Goal: Task Accomplishment & Management: Use online tool/utility

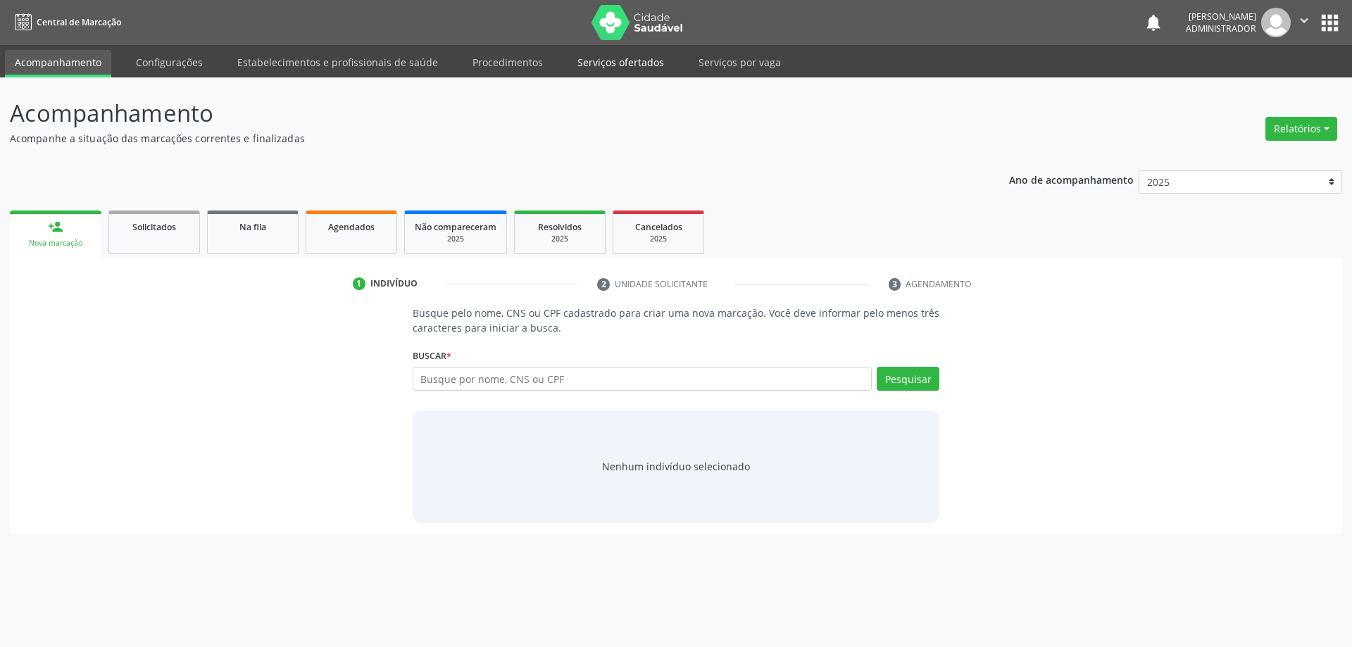
click at [622, 61] on link "Serviços ofertados" at bounding box center [621, 62] width 106 height 25
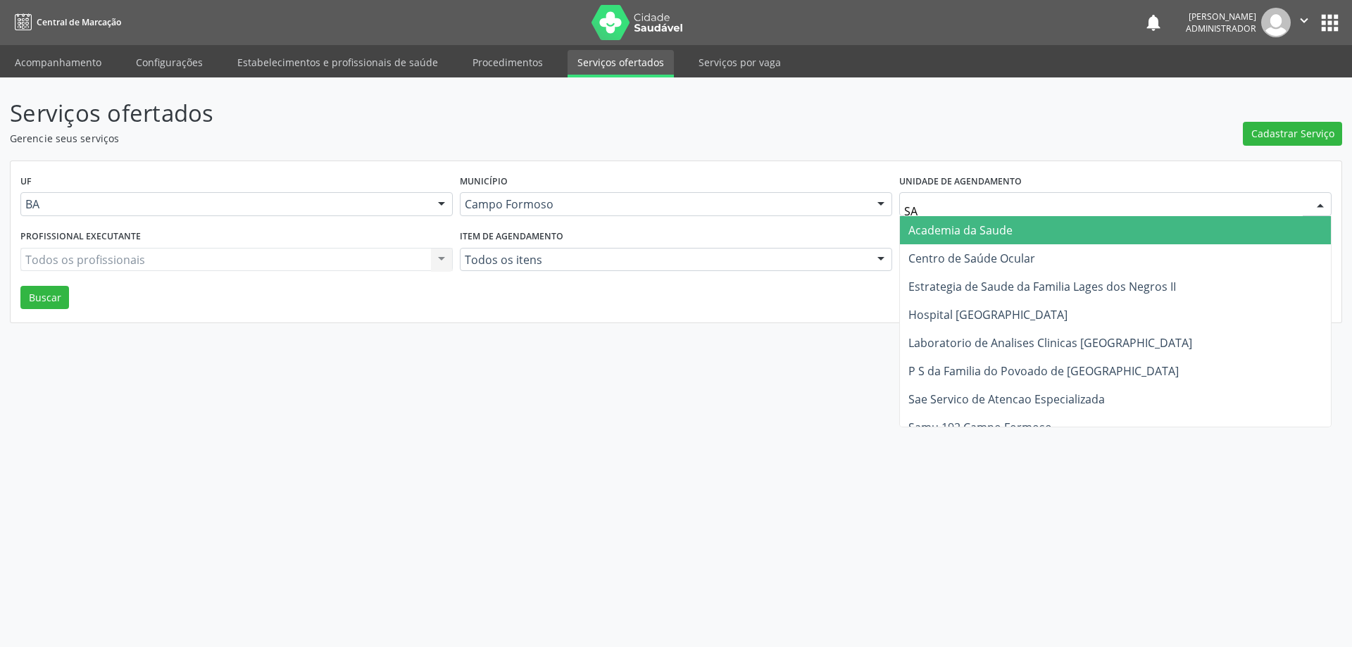
type input "SAO"
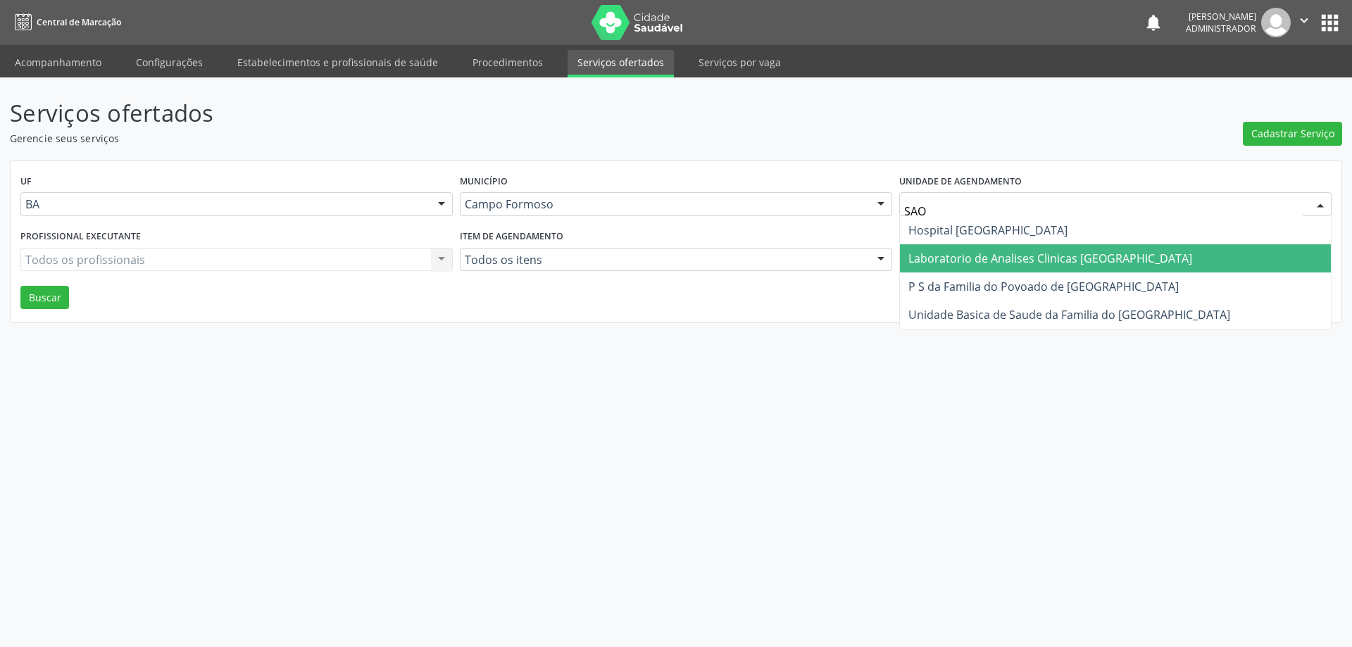
click at [954, 255] on span "Laboratorio de Analises Clinicas [GEOGRAPHIC_DATA]" at bounding box center [1051, 258] width 284 height 15
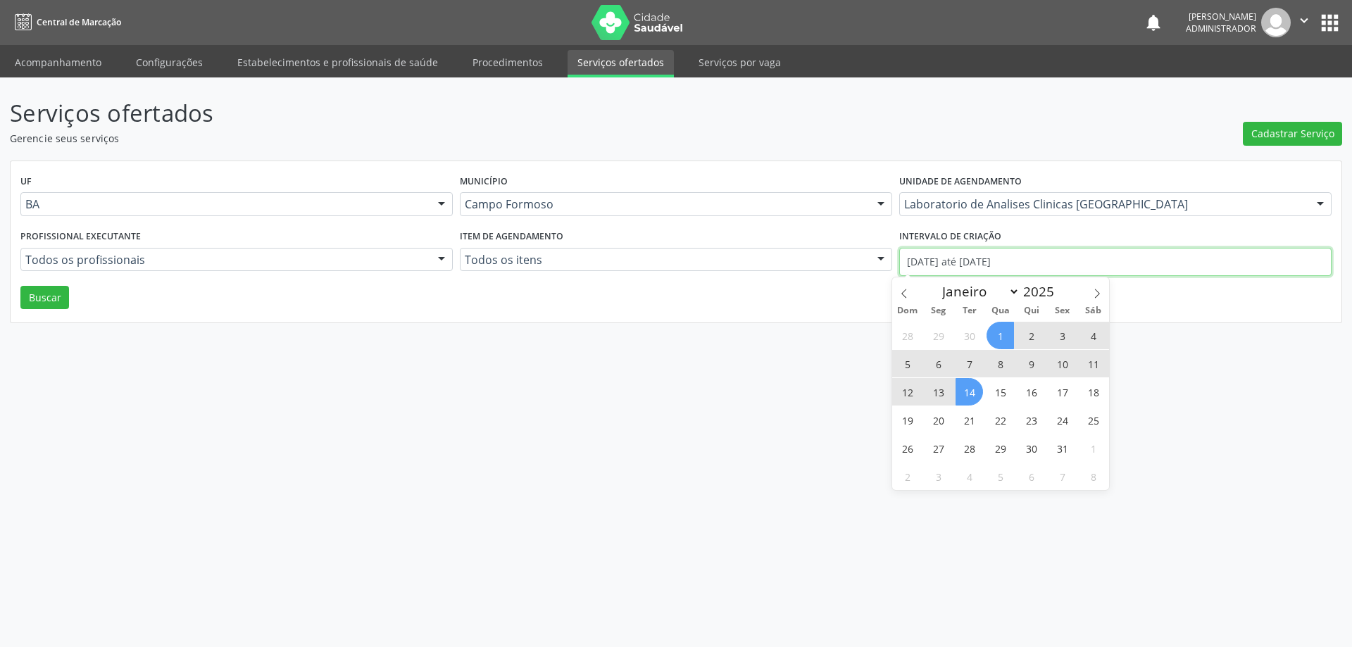
click at [986, 259] on input "01/10/2025 até 14/10/2025" at bounding box center [1116, 262] width 433 height 28
click at [898, 290] on span at bounding box center [904, 290] width 24 height 24
select select "8"
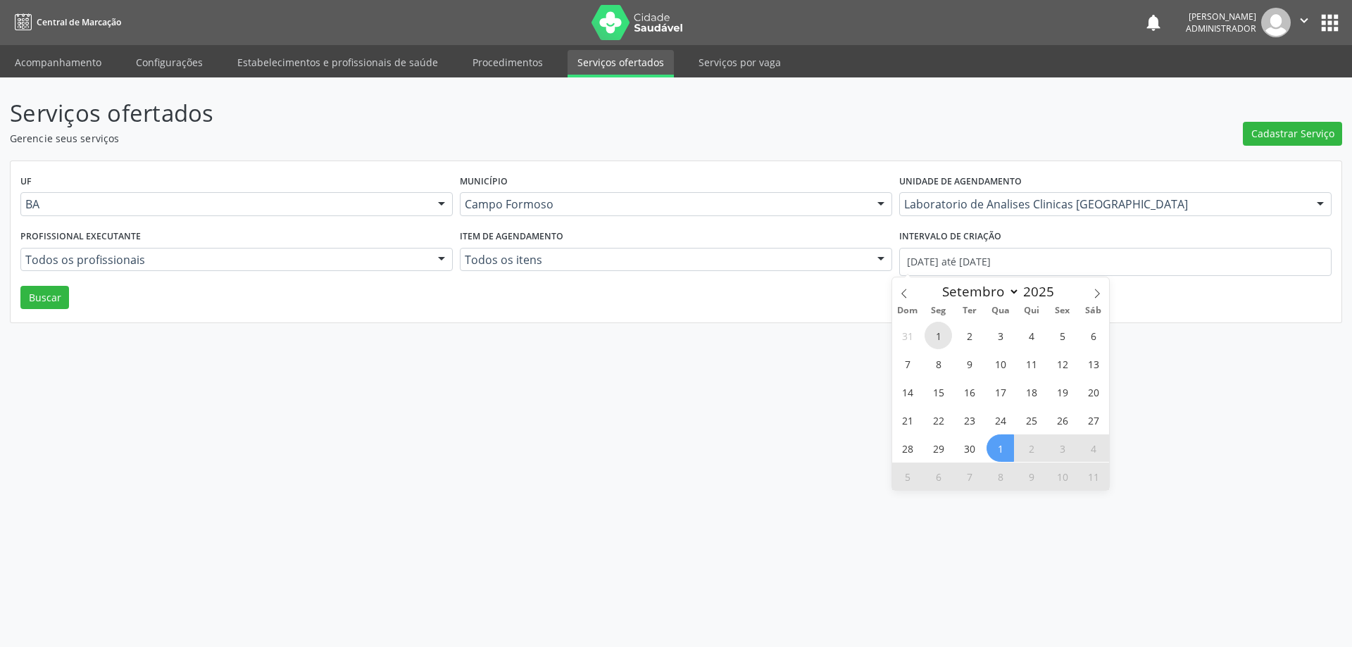
click at [933, 335] on span "1" at bounding box center [938, 335] width 27 height 27
type input "01/09/2025"
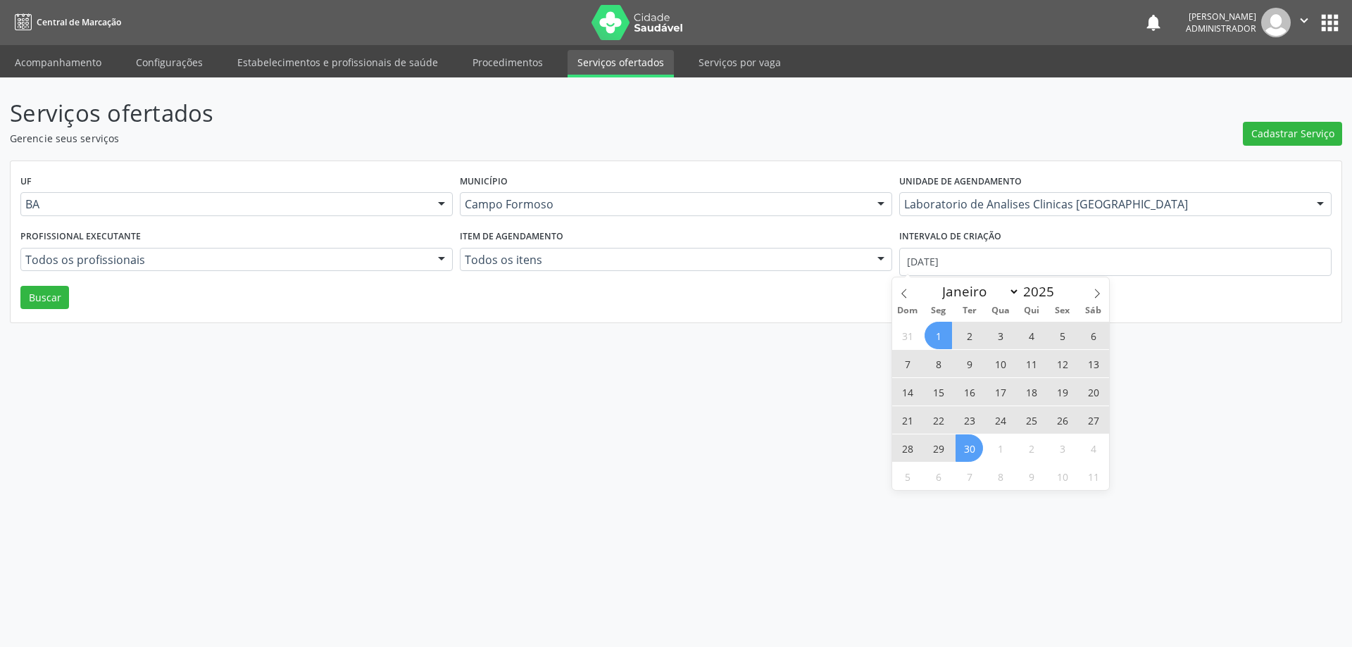
drag, startPoint x: 978, startPoint y: 448, endPoint x: 926, endPoint y: 420, distance: 59.3
click at [976, 449] on span "30" at bounding box center [969, 448] width 27 height 27
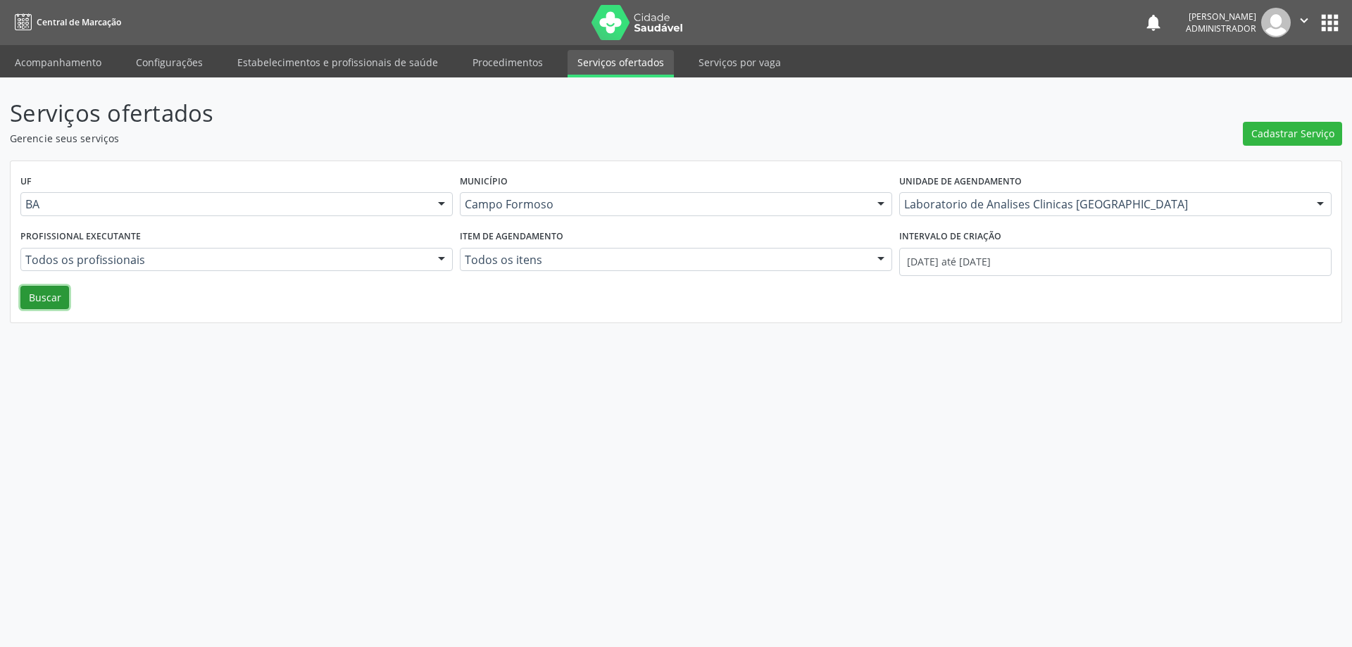
click at [52, 295] on button "Buscar" at bounding box center [44, 298] width 49 height 24
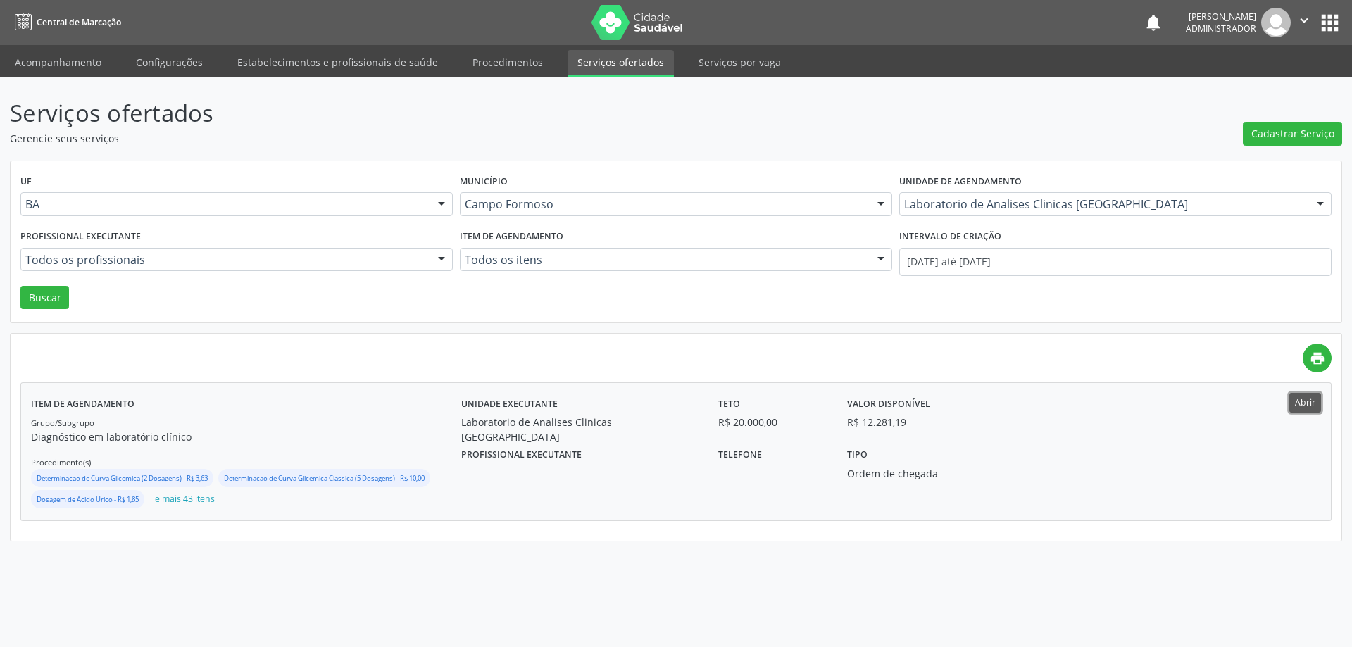
click at [1294, 404] on button "Abrir" at bounding box center [1306, 402] width 32 height 19
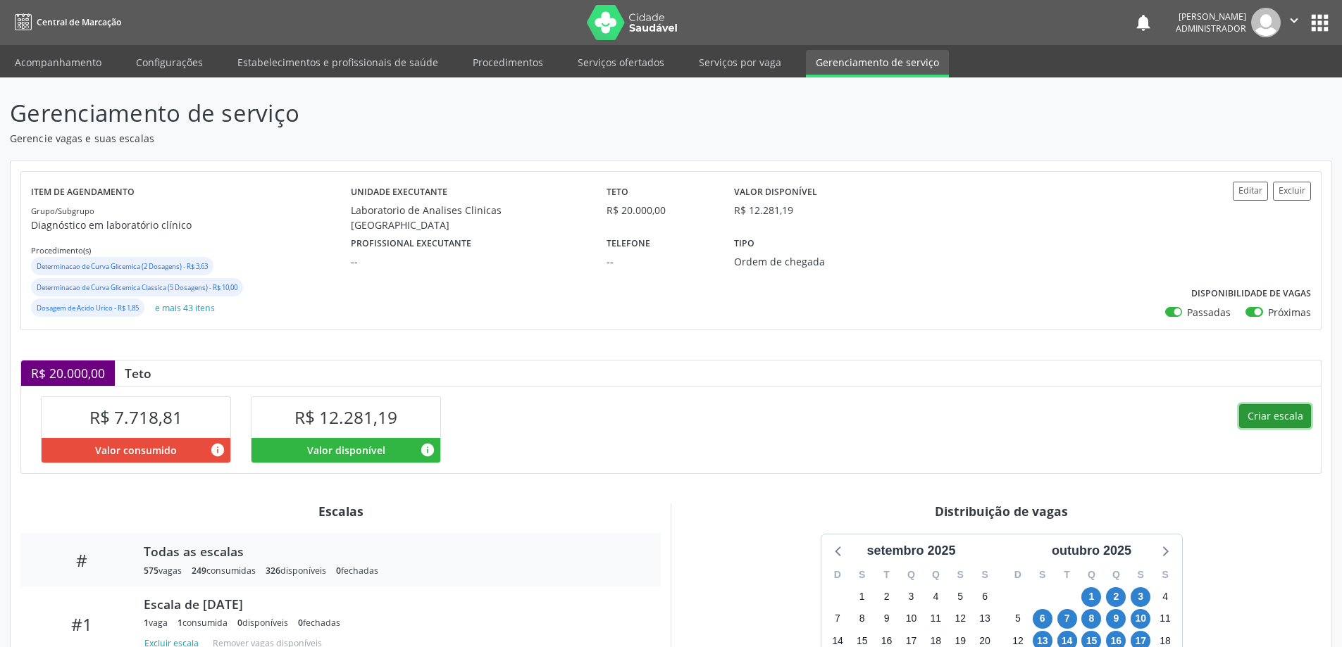
click at [1286, 418] on button "Criar escala" at bounding box center [1275, 416] width 72 height 24
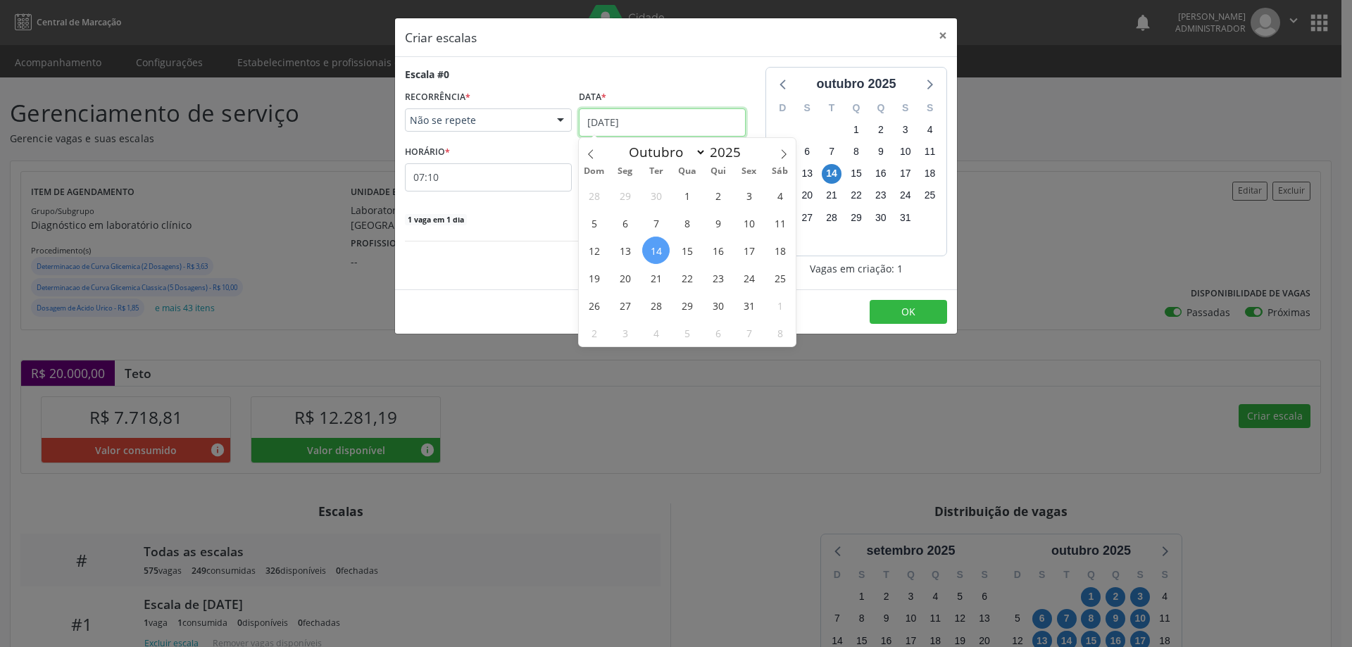
click at [618, 118] on input "[DATE]" at bounding box center [662, 122] width 167 height 28
click at [684, 251] on span "15" at bounding box center [686, 250] width 27 height 27
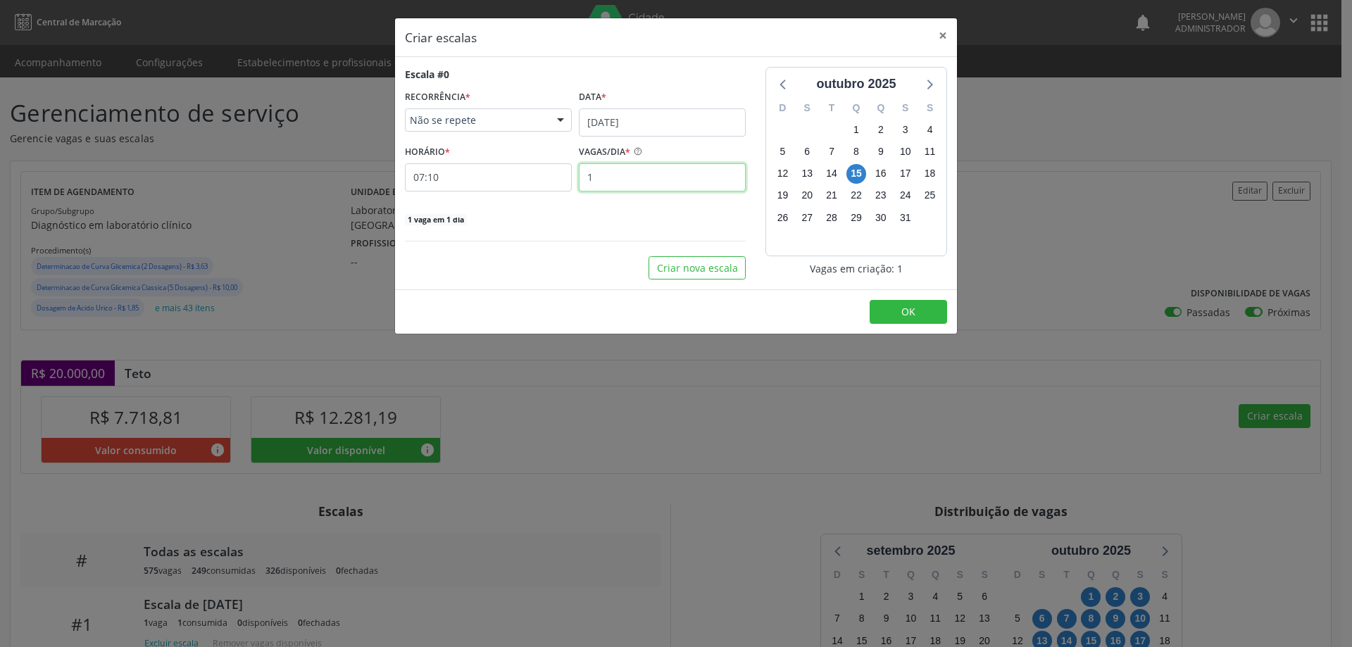
click at [618, 176] on input "1" at bounding box center [662, 177] width 167 height 28
type input "5"
click at [455, 182] on input "07:10" at bounding box center [488, 177] width 167 height 28
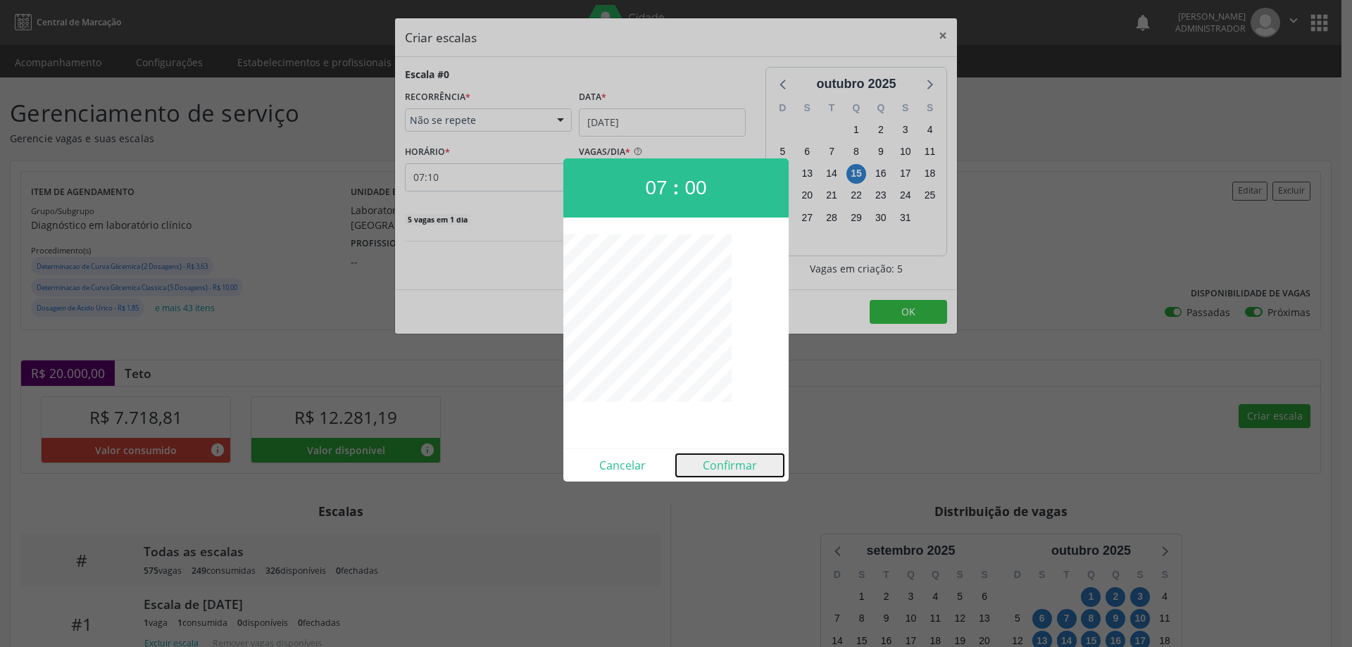
click at [723, 460] on button "Confirmar" at bounding box center [730, 465] width 108 height 23
type input "07:00"
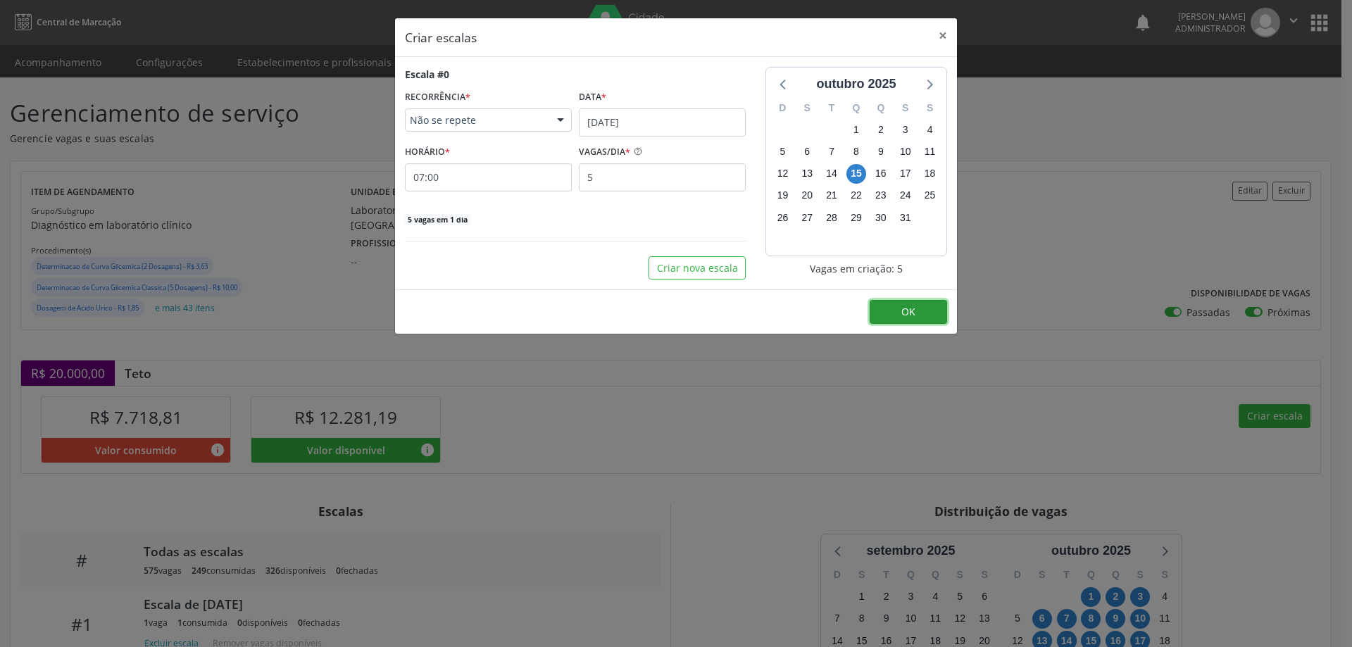
click at [897, 316] on button "OK" at bounding box center [908, 312] width 77 height 24
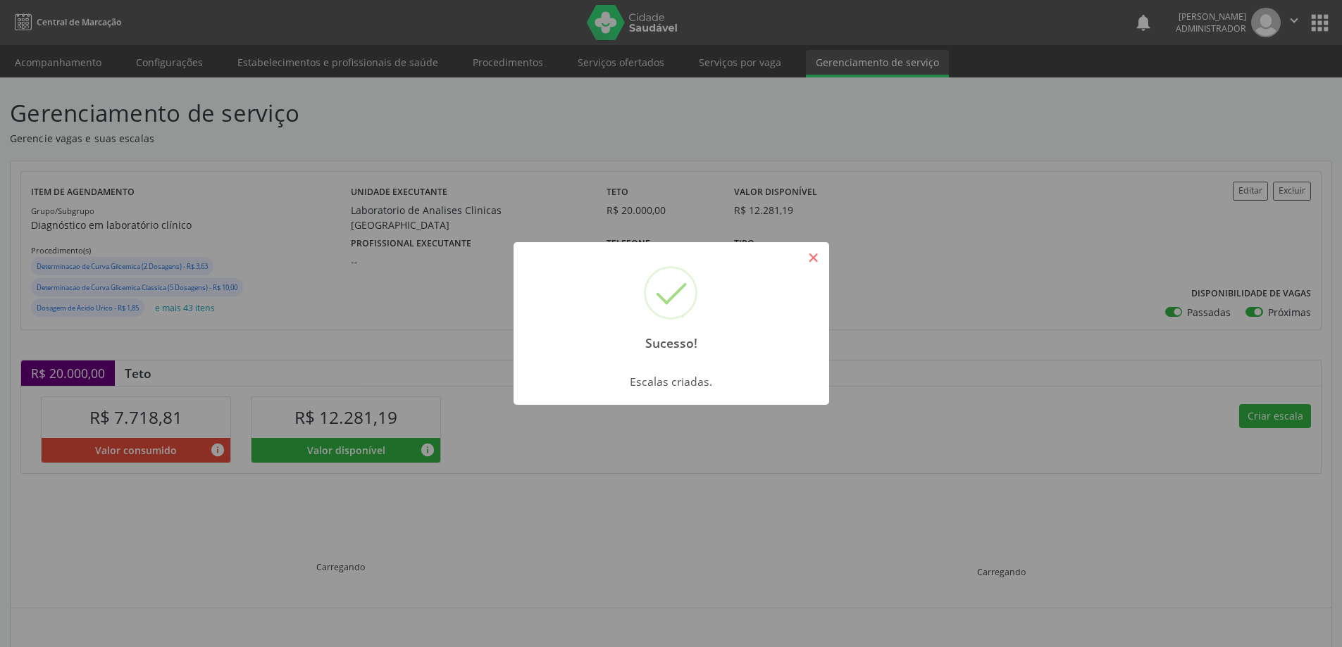
click at [824, 253] on button "×" at bounding box center [814, 258] width 24 height 24
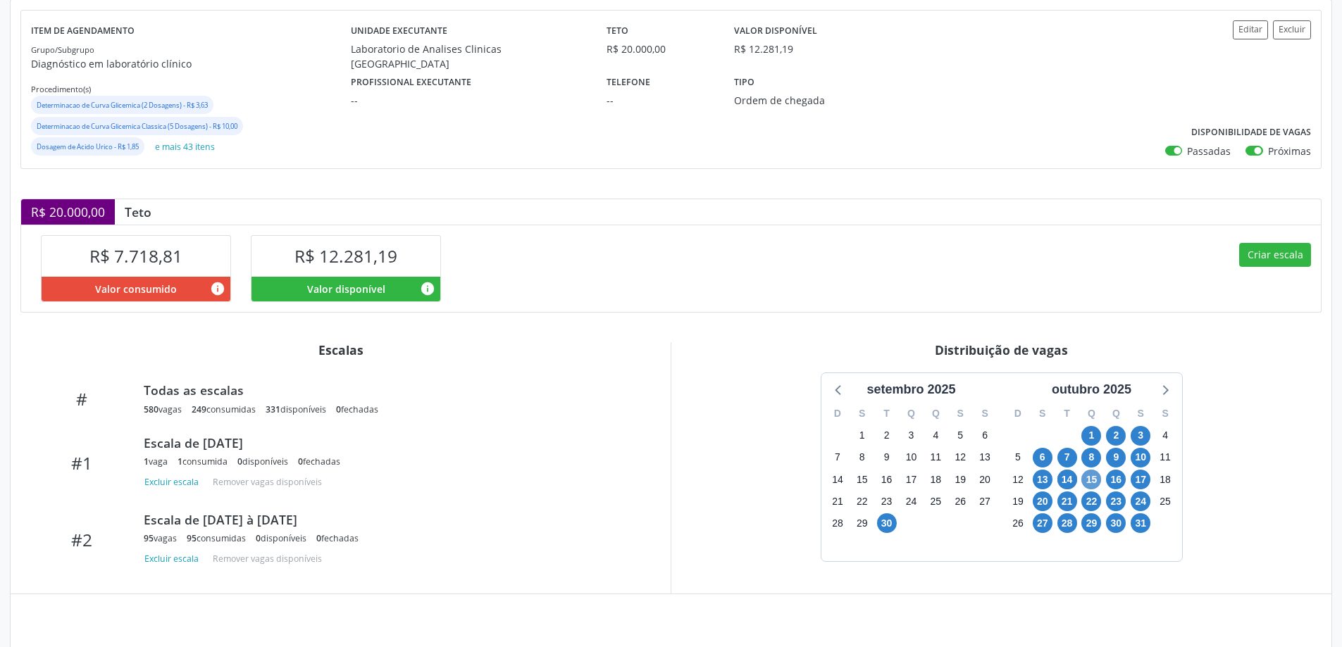
scroll to position [186, 0]
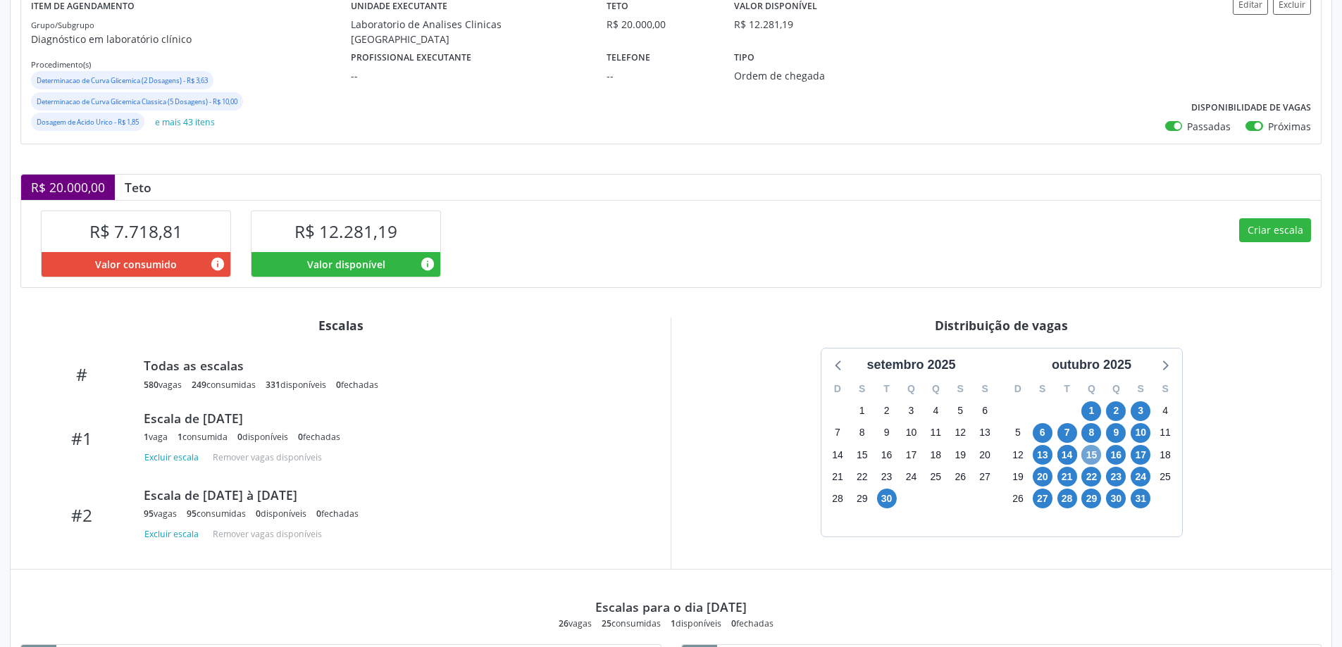
click at [1092, 453] on span "15" at bounding box center [1091, 455] width 20 height 20
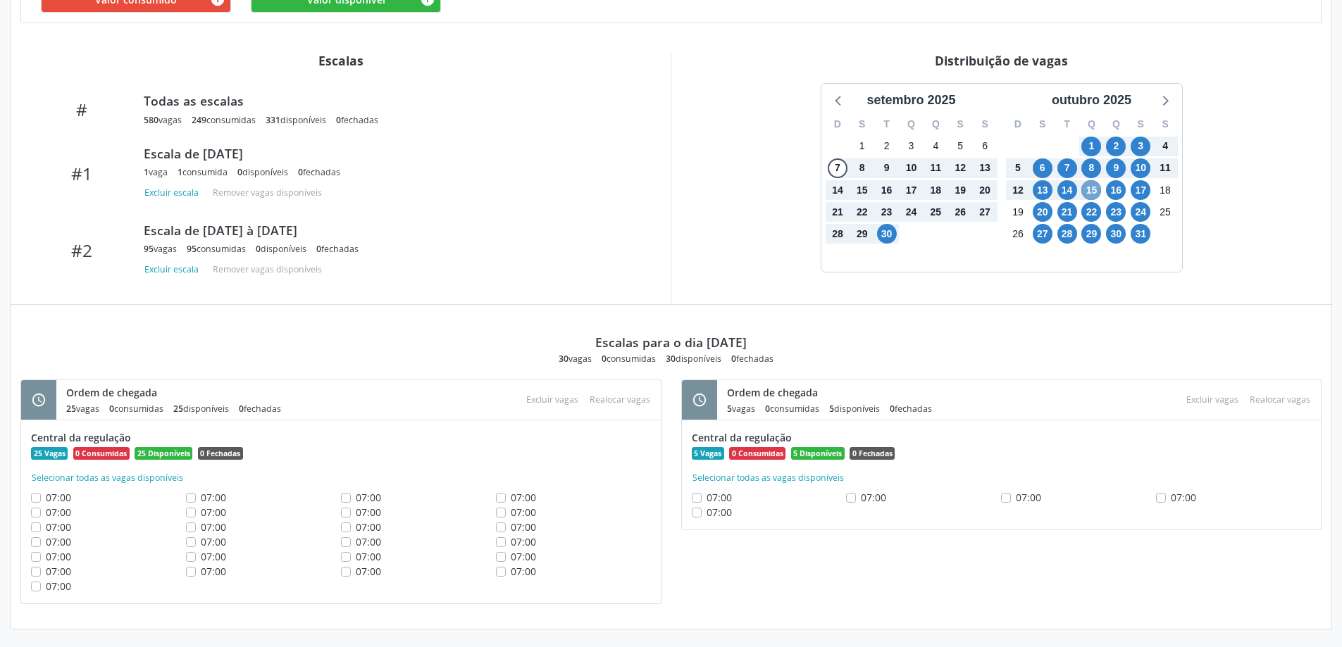
scroll to position [453, 0]
